Goal: Check status: Check status

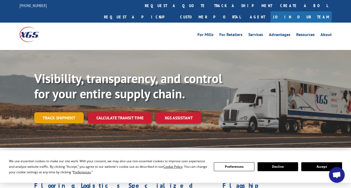
click at [56, 113] on link "Track shipment" at bounding box center [59, 118] width 50 height 11
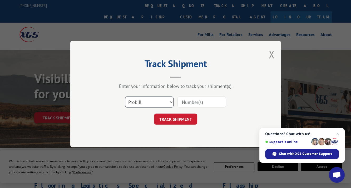
click at [136, 103] on select "Select category... Probill BOL PO" at bounding box center [149, 102] width 49 height 11
select select "bol"
click at [125, 97] on select "Select category... Probill BOL PO" at bounding box center [149, 102] width 49 height 11
click at [183, 100] on input at bounding box center [202, 102] width 49 height 11
type input "6100046869"
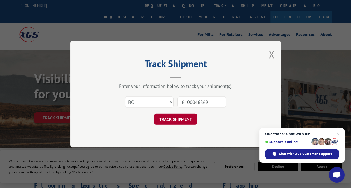
click at [176, 117] on button "TRACK SHIPMENT" at bounding box center [175, 119] width 43 height 11
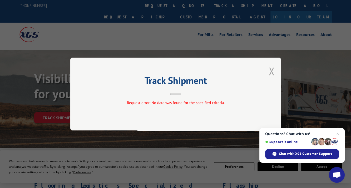
click at [271, 69] on button "Close modal" at bounding box center [272, 71] width 6 height 14
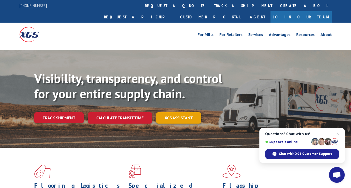
click at [172, 113] on link "XGS ASSISTANT" at bounding box center [178, 118] width 45 height 11
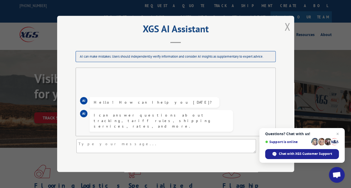
click at [286, 27] on button "Close modal" at bounding box center [288, 27] width 6 height 14
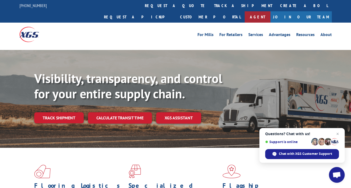
click at [271, 11] on link "Agent" at bounding box center [258, 16] width 26 height 11
